Goal: Entertainment & Leisure: Consume media (video, audio)

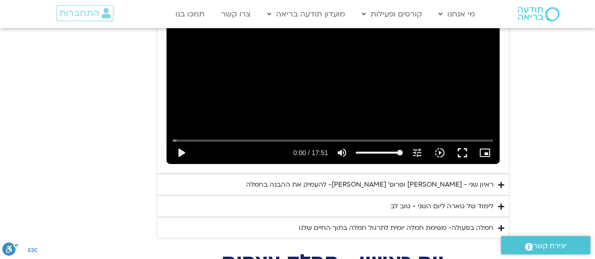
scroll to position [1035, 0]
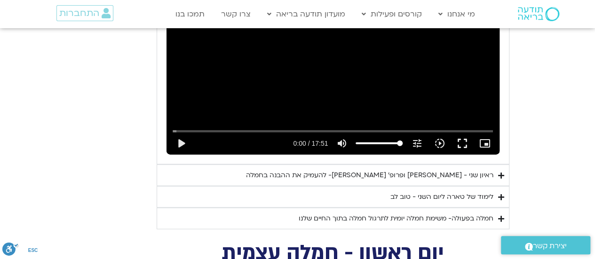
click at [491, 170] on div "ראיון שני - [PERSON_NAME] ופרופ׳ [PERSON_NAME]- להעמיק את ההבנה בחמלה" at bounding box center [369, 175] width 247 height 11
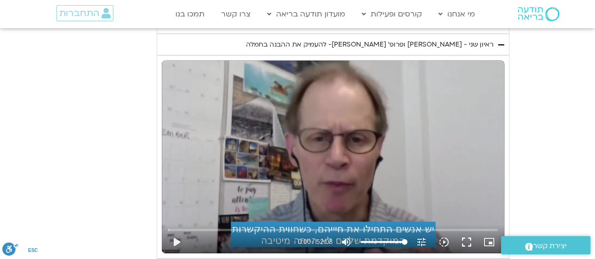
scroll to position [1176, 0]
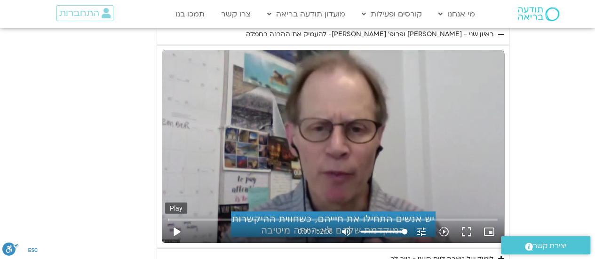
click at [174, 221] on button "play_arrow" at bounding box center [176, 232] width 23 height 23
type input "1.738794"
type input "88.2102272727273"
type input "1.868819"
type input "88.2102272727273"
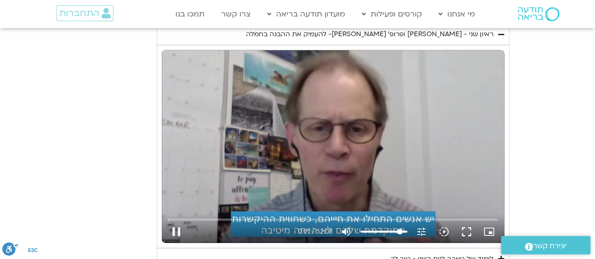
click at [400, 229] on input "Volume" at bounding box center [383, 232] width 47 height 6
click at [442, 226] on icon "slow_motion_video" at bounding box center [444, 231] width 11 height 11
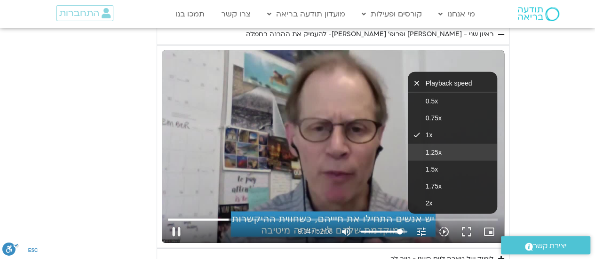
click at [438, 149] on span "1.25x" at bounding box center [434, 153] width 16 height 8
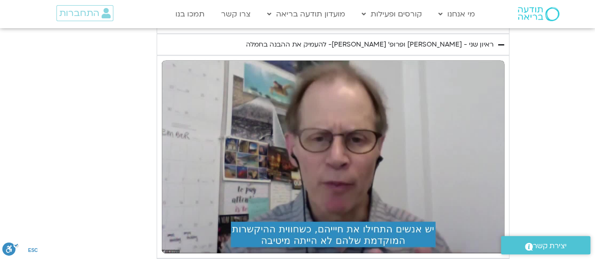
scroll to position [1168, 0]
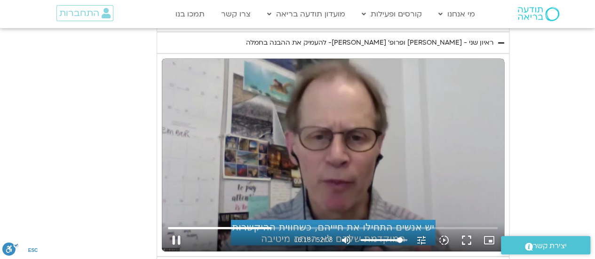
click at [336, 110] on div "Skip Ad 32:01 pause 16:18 / 52:08 volume_up Mute tune Resolution Auto 720p slow…" at bounding box center [333, 155] width 343 height 193
click at [362, 103] on div "Skip Ad 32:01 play_arrow 16:19 / 52:08 volume_up Mute tune Resolution Auto 720p…" at bounding box center [333, 155] width 343 height 193
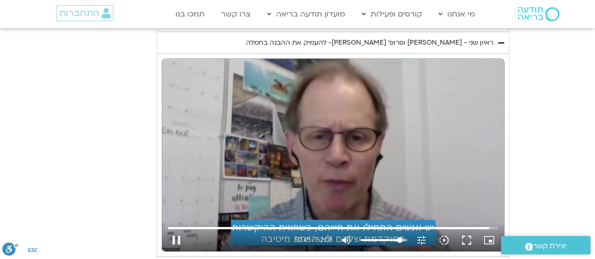
scroll to position [1215, 0]
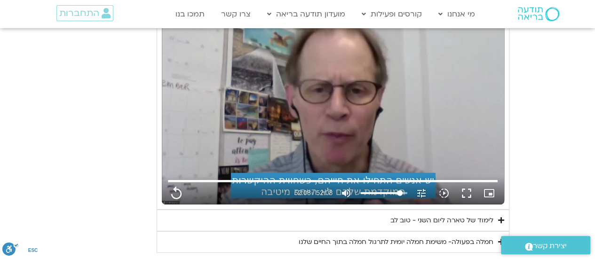
click at [501, 217] on icon "Accordion. Open links with Enter or Space, close with Escape, and navigate with…" at bounding box center [501, 220] width 6 height 7
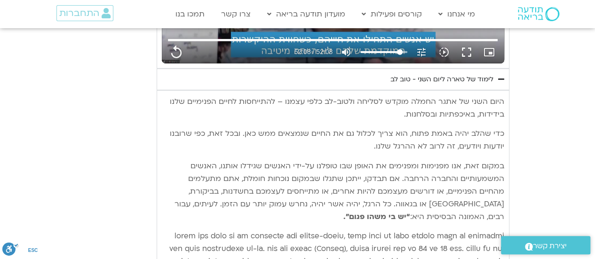
scroll to position [1403, 0]
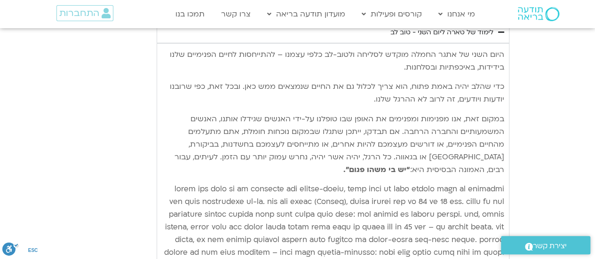
type input "3128.933333"
